Goal: Task Accomplishment & Management: Manage account settings

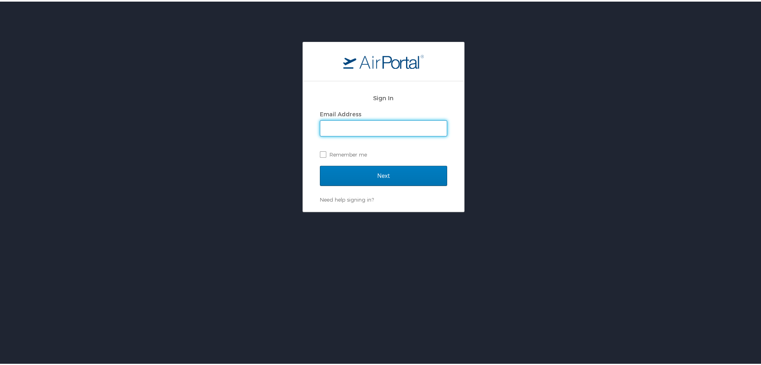
type input "mboyd@mplthealthcare.com"
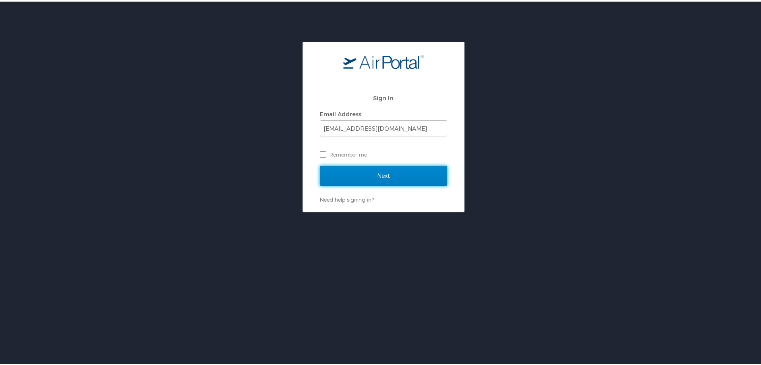
click at [378, 174] on input "Next" at bounding box center [383, 174] width 127 height 20
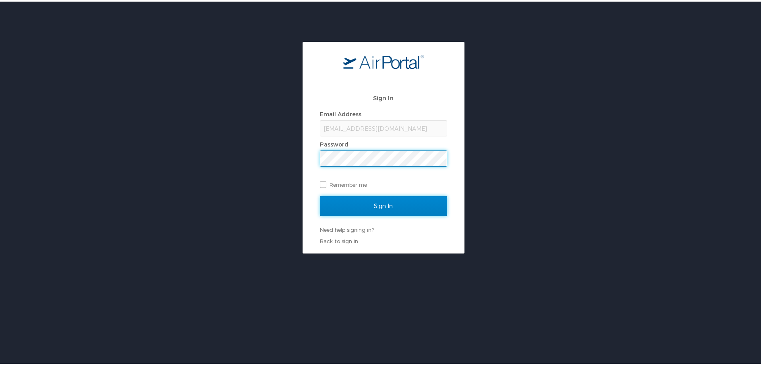
click at [384, 203] on input "Sign In" at bounding box center [383, 205] width 127 height 20
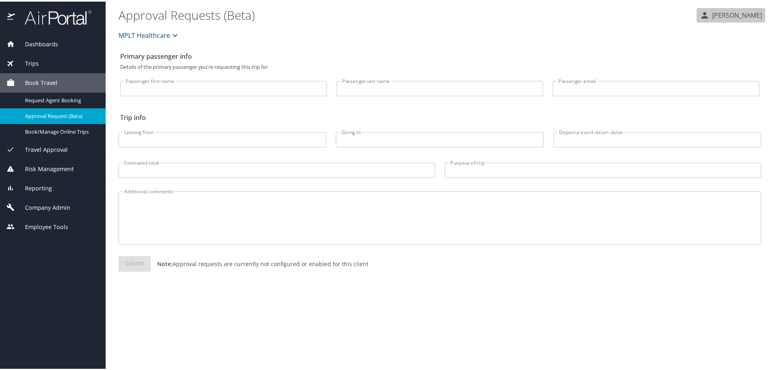
click at [751, 14] on p "Mishka Boyd" at bounding box center [735, 14] width 52 height 10
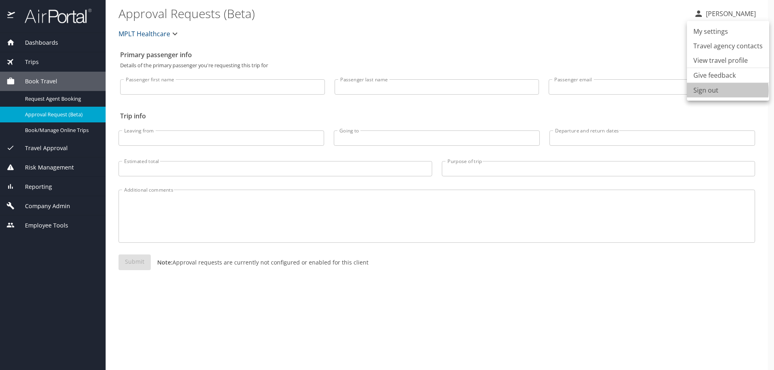
drag, startPoint x: 717, startPoint y: 91, endPoint x: 711, endPoint y: 92, distance: 5.8
click at [717, 91] on li "Sign out" at bounding box center [728, 90] width 82 height 15
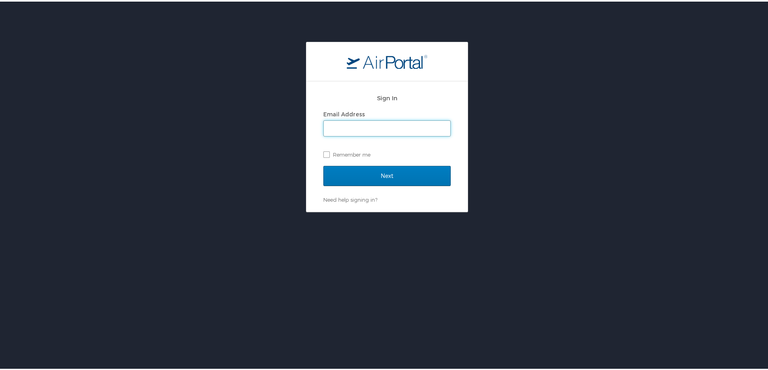
click at [362, 129] on input "Email Address" at bounding box center [387, 126] width 127 height 15
type input "[EMAIL_ADDRESS][DOMAIN_NAME]"
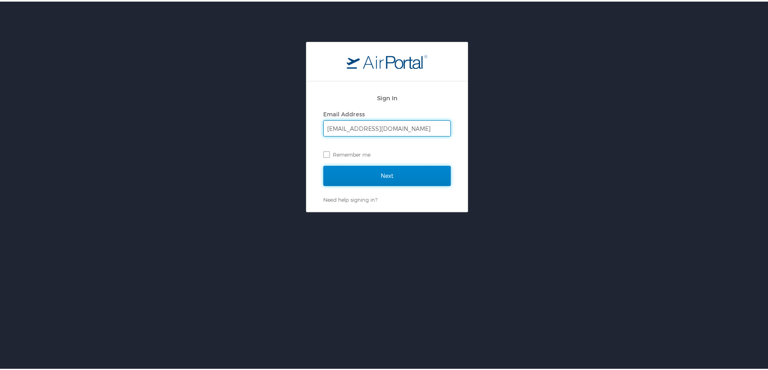
click at [420, 176] on input "Next" at bounding box center [386, 174] width 127 height 20
